Goal: Task Accomplishment & Management: Manage account settings

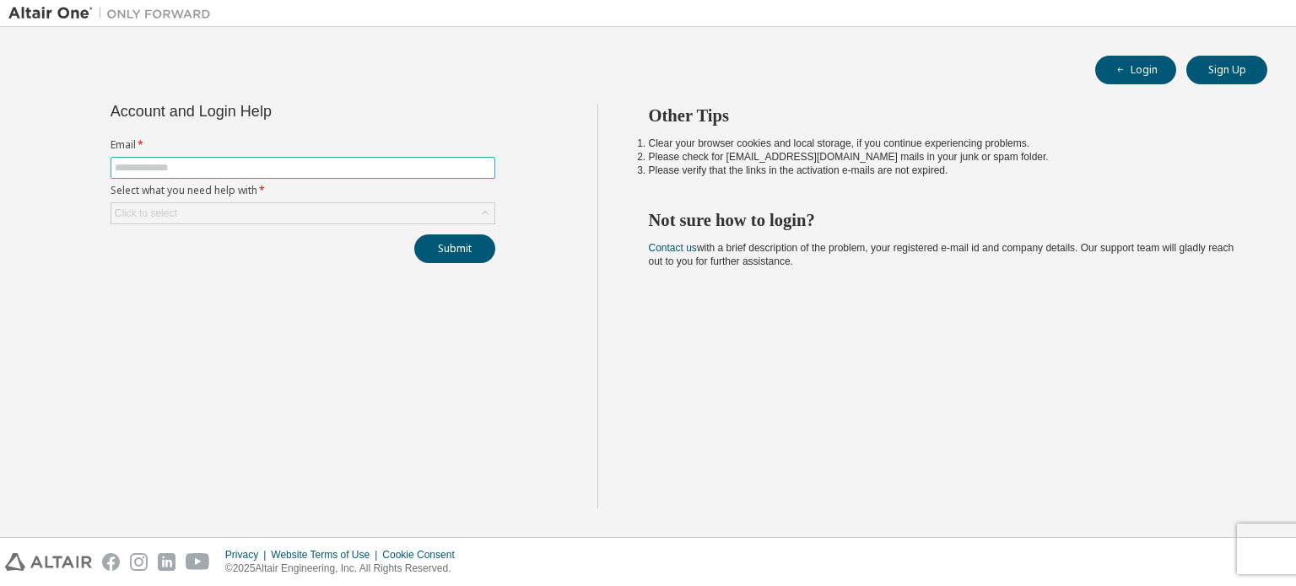
click at [338, 164] on input "text" at bounding box center [303, 167] width 376 height 13
type input "**********"
click at [288, 209] on div "Click to select" at bounding box center [302, 213] width 383 height 20
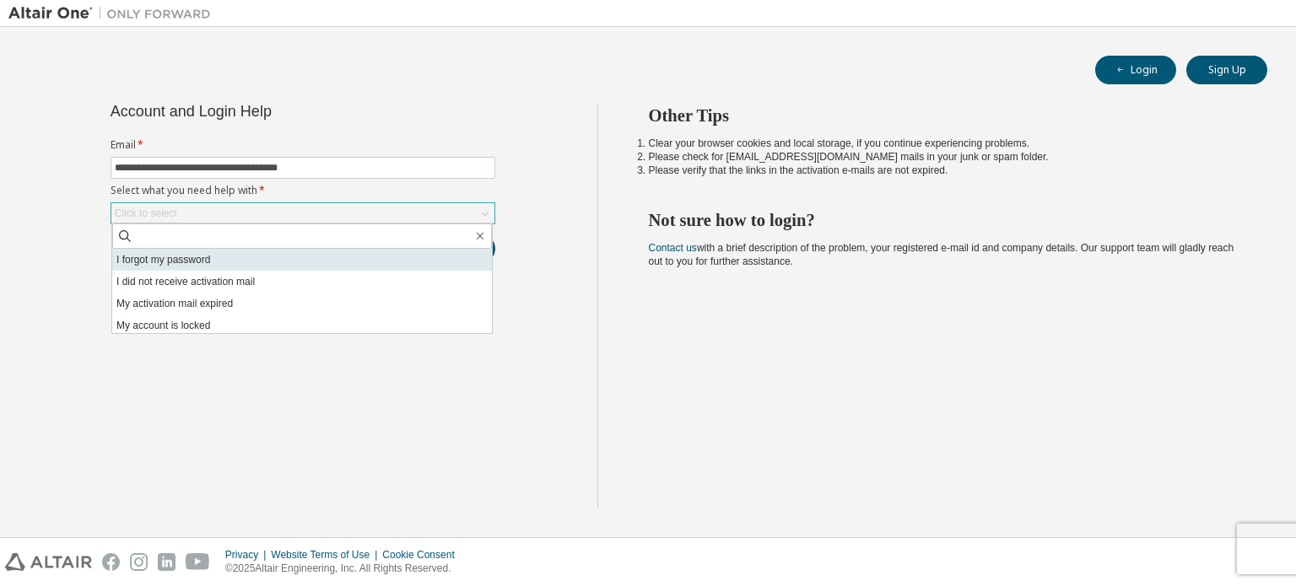
click at [206, 260] on li "I forgot my password" at bounding box center [302, 260] width 380 height 22
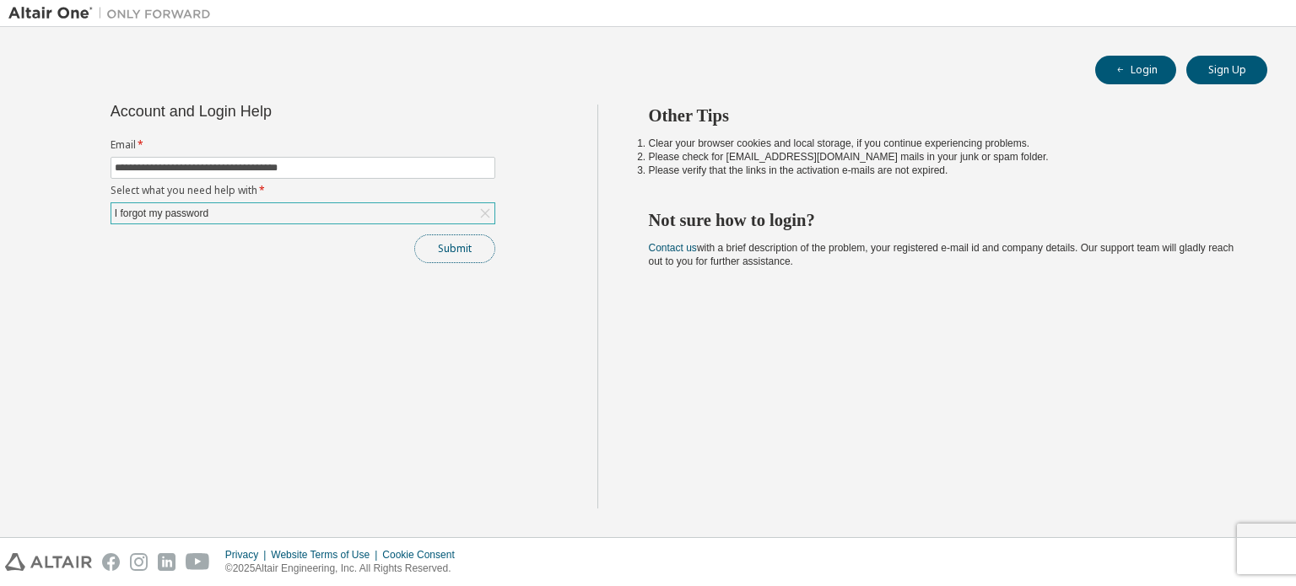
click at [467, 249] on button "Submit" at bounding box center [454, 248] width 81 height 29
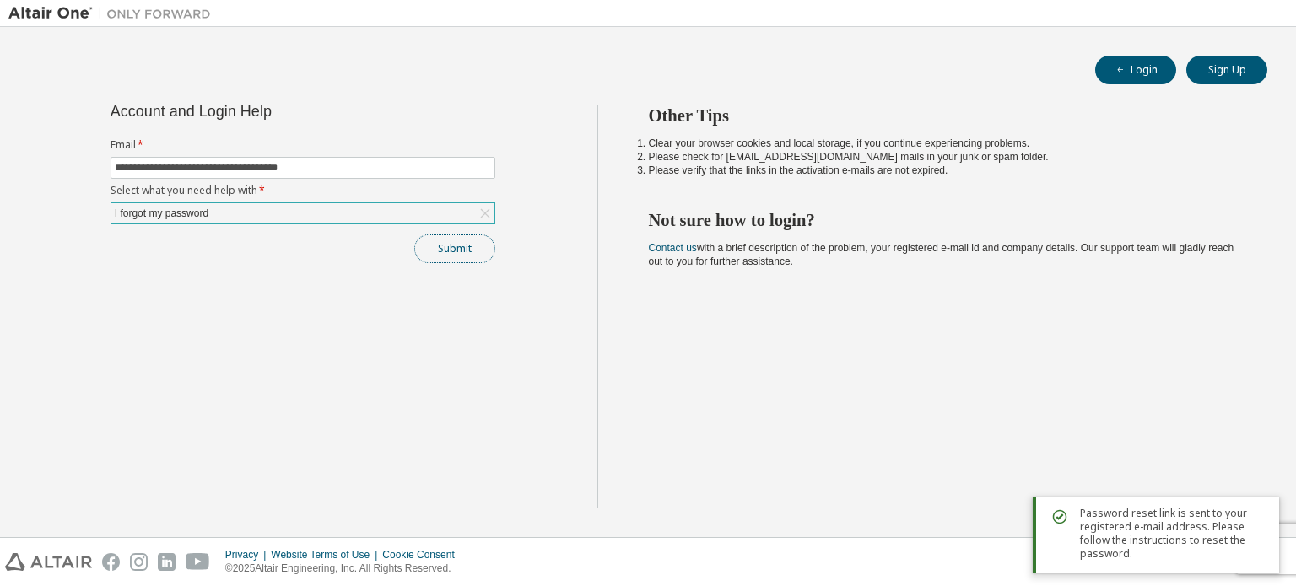
click at [456, 245] on button "Submit" at bounding box center [454, 248] width 81 height 29
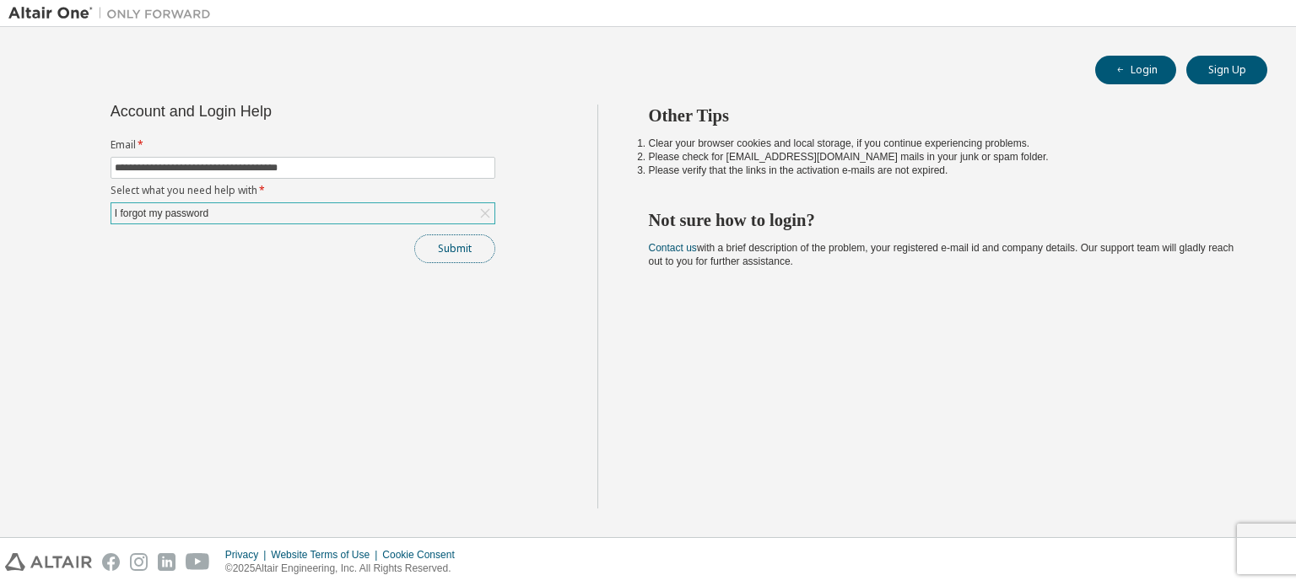
click at [466, 251] on button "Submit" at bounding box center [454, 248] width 81 height 29
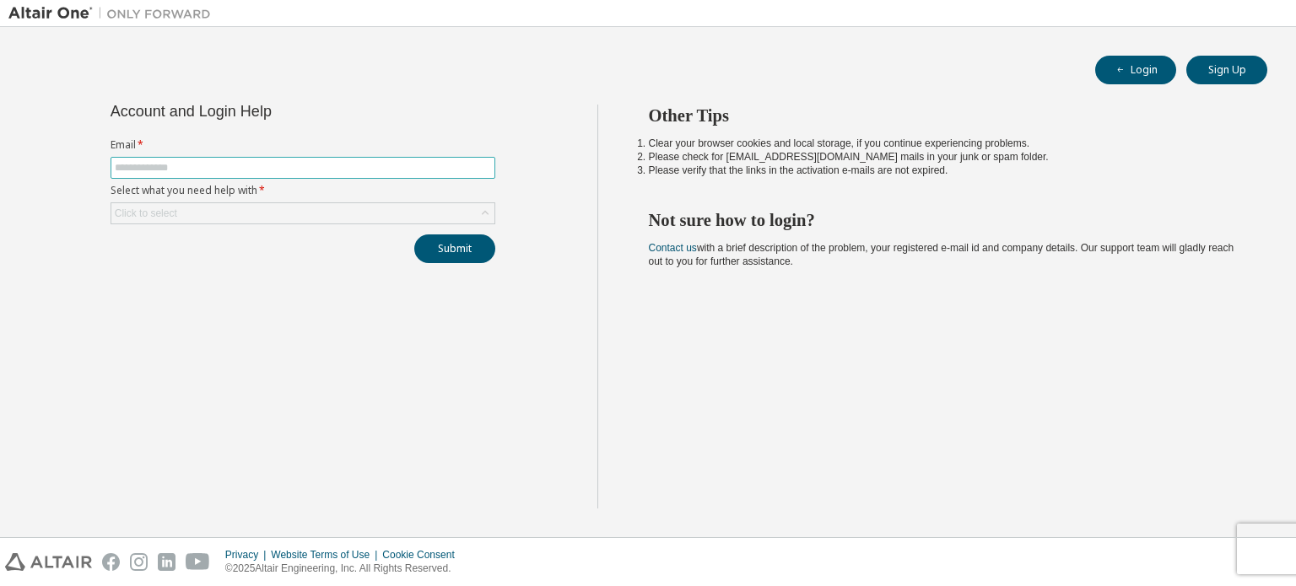
click at [330, 159] on span at bounding box center [302, 168] width 385 height 22
click at [330, 168] on input "text" at bounding box center [303, 167] width 376 height 13
click at [287, 171] on input "text" at bounding box center [303, 167] width 376 height 13
type input "**********"
click at [283, 210] on div "Click to select" at bounding box center [302, 213] width 383 height 20
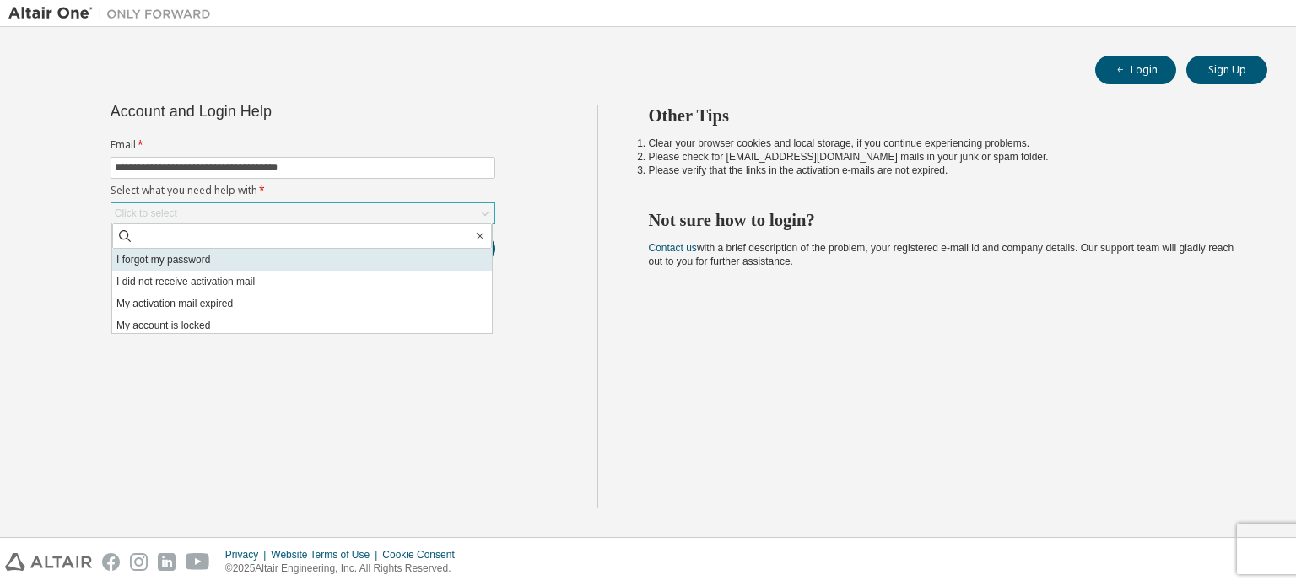
click at [193, 261] on li "I forgot my password" at bounding box center [302, 260] width 380 height 22
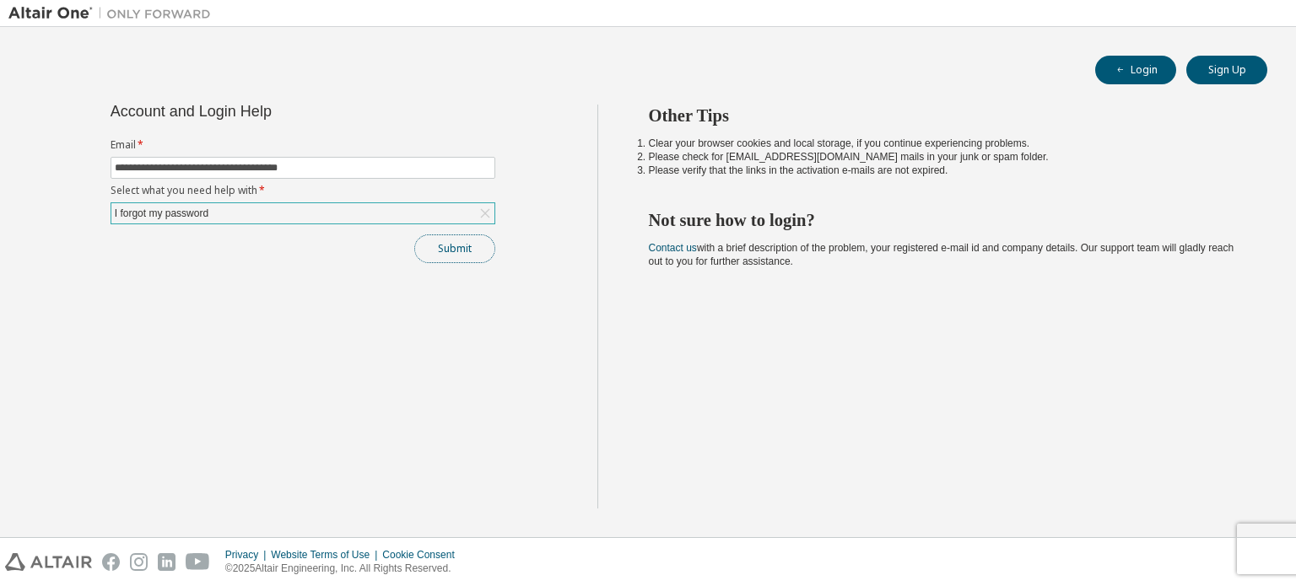
click at [470, 247] on button "Submit" at bounding box center [454, 248] width 81 height 29
click at [465, 240] on button "Submit" at bounding box center [454, 248] width 81 height 29
